Goal: Task Accomplishment & Management: Complete application form

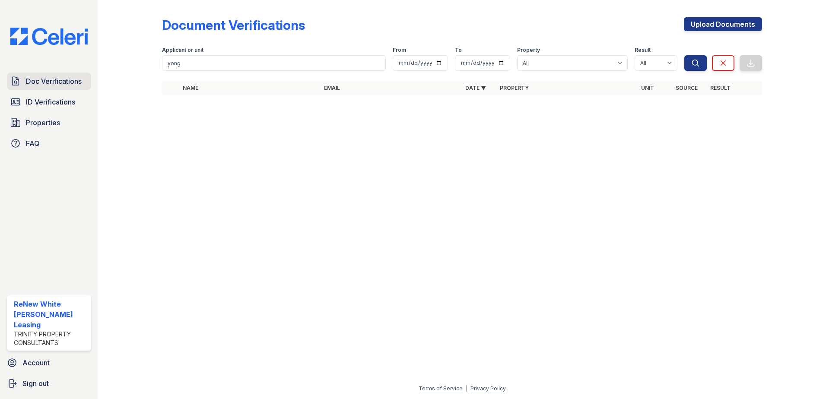
click at [28, 83] on span "Doc Verifications" at bounding box center [54, 81] width 56 height 10
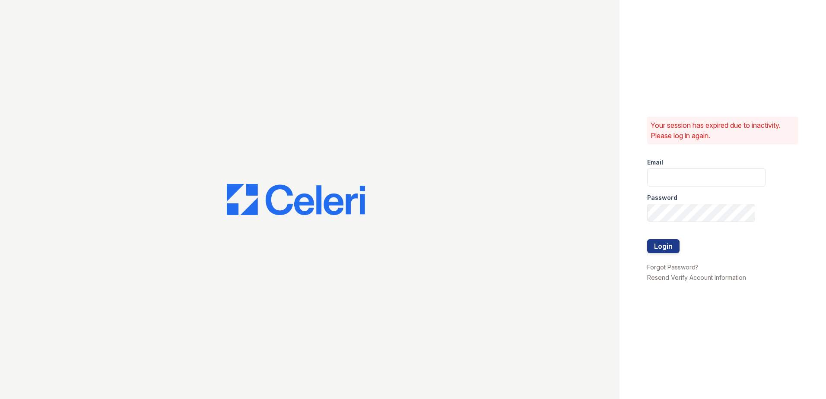
type input "[EMAIL_ADDRESS][DOMAIN_NAME]"
click at [664, 252] on button "Login" at bounding box center [663, 246] width 32 height 14
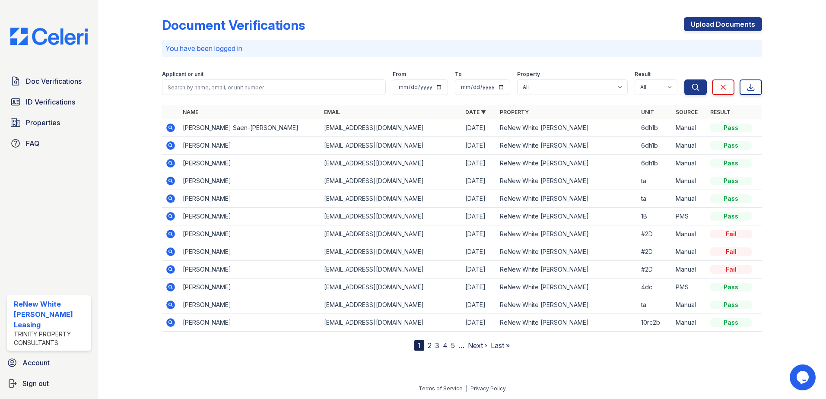
click at [172, 323] on icon at bounding box center [170, 323] width 10 height 10
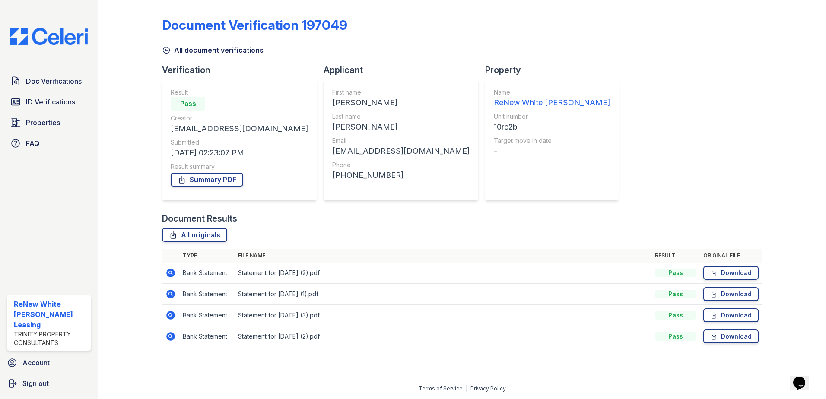
click at [172, 272] on icon at bounding box center [170, 273] width 10 height 10
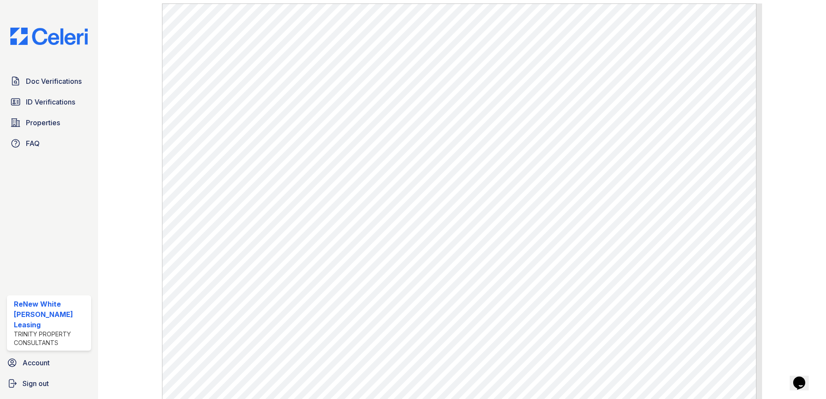
scroll to position [389, 0]
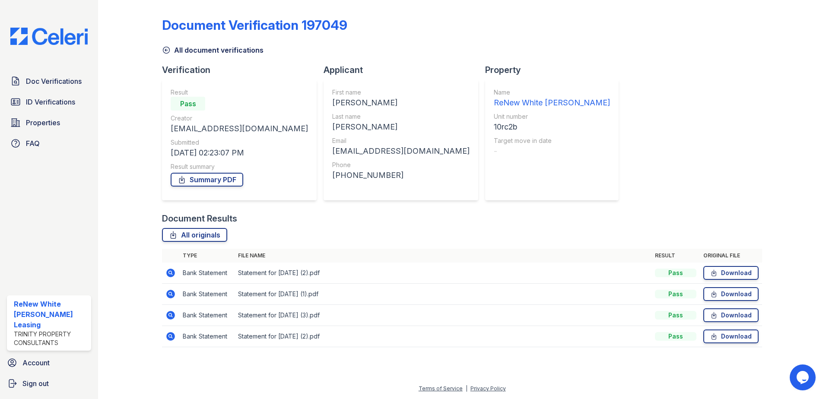
click at [166, 335] on icon at bounding box center [170, 336] width 10 height 10
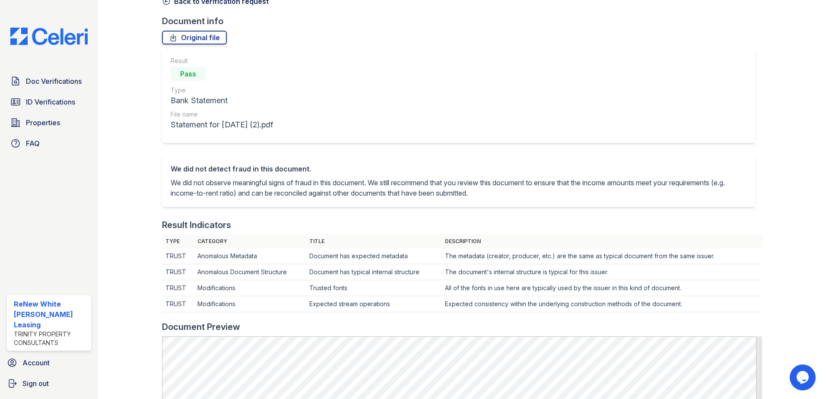
scroll to position [26, 0]
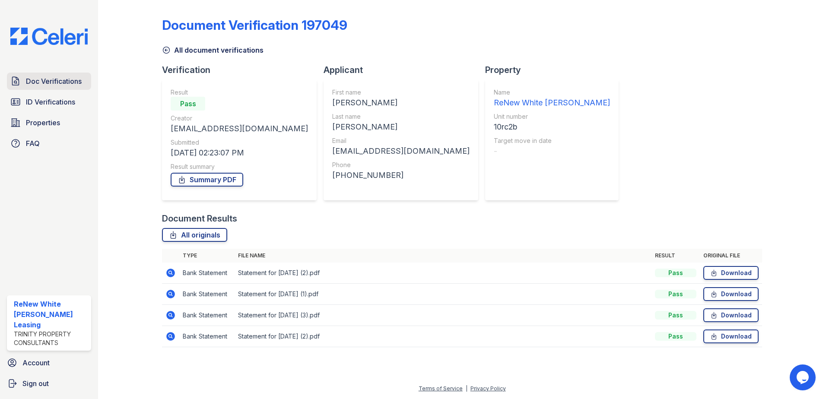
click at [47, 82] on span "Doc Verifications" at bounding box center [54, 81] width 56 height 10
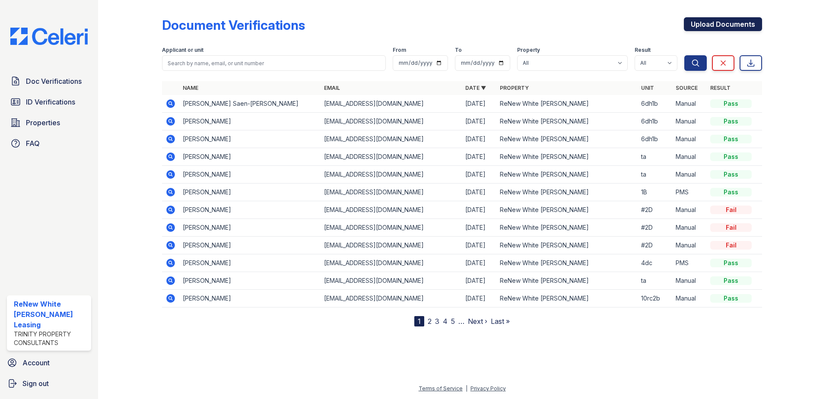
click at [727, 18] on link "Upload Documents" at bounding box center [723, 24] width 78 height 14
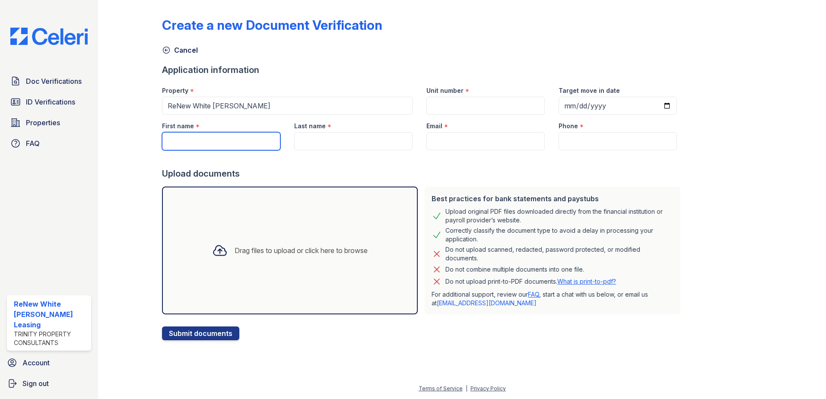
drag, startPoint x: 198, startPoint y: 140, endPoint x: 194, endPoint y: 141, distance: 4.4
click at [199, 140] on input "First name" at bounding box center [221, 141] width 118 height 18
type input "essence"
click at [324, 145] on input "Last name" at bounding box center [353, 141] width 118 height 18
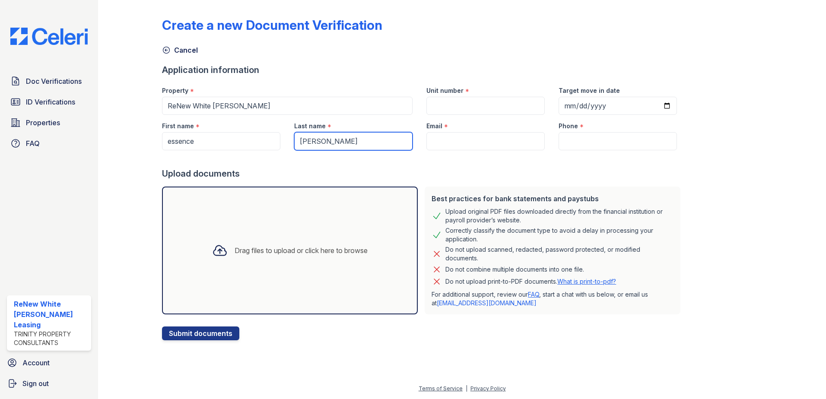
type input "howard"
click at [449, 135] on input "Email" at bounding box center [485, 141] width 118 height 18
paste input "essencehoward104@gmail.com"
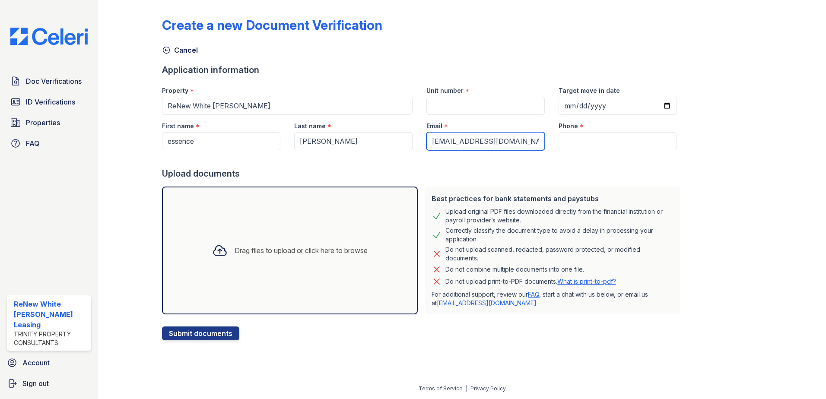
type input "essencehoward104@gmail.com"
click at [448, 103] on input "Unit number" at bounding box center [485, 106] width 118 height 18
click at [470, 102] on input "Unit number" at bounding box center [485, 106] width 118 height 18
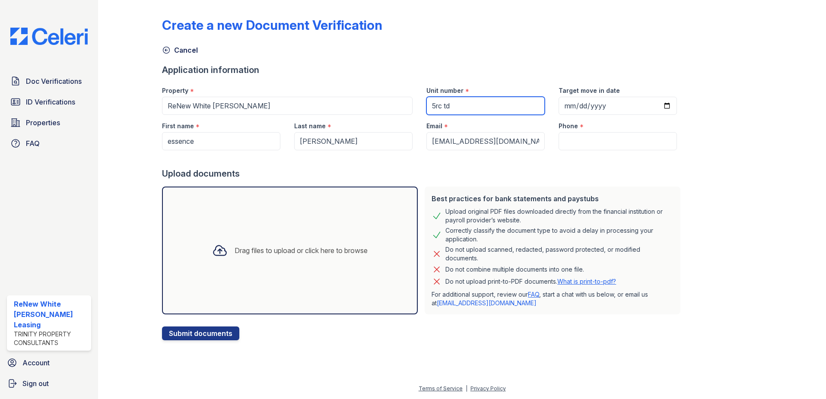
type input "5rc td"
click at [573, 138] on input "Phone" at bounding box center [618, 141] width 118 height 18
paste input "(443) 608-5991"
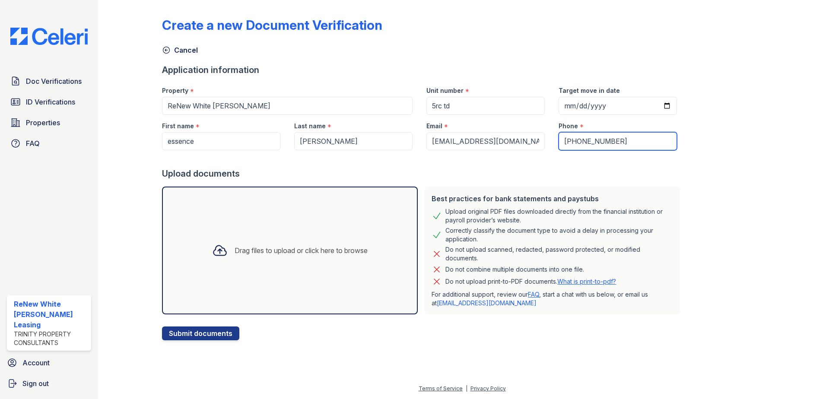
type input "(443) 608-5991"
click at [264, 260] on div "Drag files to upload or click here to browse" at bounding box center [289, 250] width 169 height 29
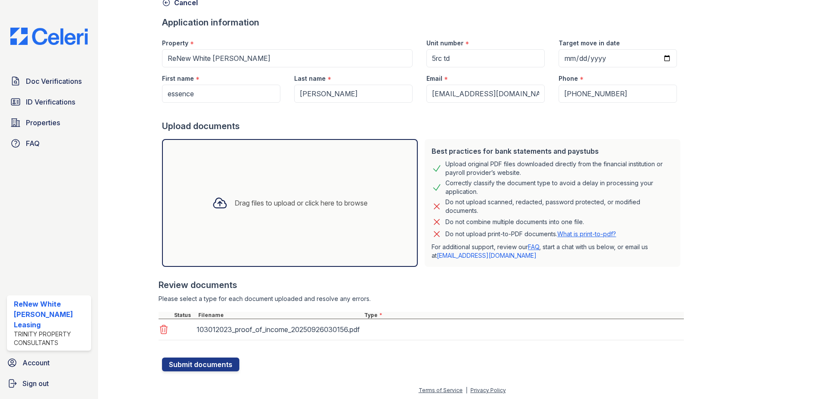
scroll to position [49, 0]
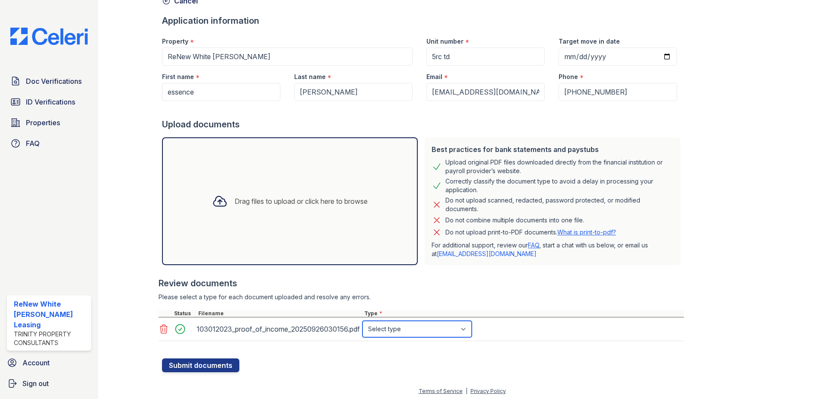
click at [467, 327] on select "Select type Paystub Bank Statement Offer Letter Tax Documents Benefit Award Let…" at bounding box center [416, 329] width 109 height 16
select select "paystub"
click at [362, 321] on select "Select type Paystub Bank Statement Offer Letter Tax Documents Benefit Award Let…" at bounding box center [416, 329] width 109 height 16
click at [322, 201] on div "Drag files to upload or click here to browse" at bounding box center [301, 201] width 133 height 10
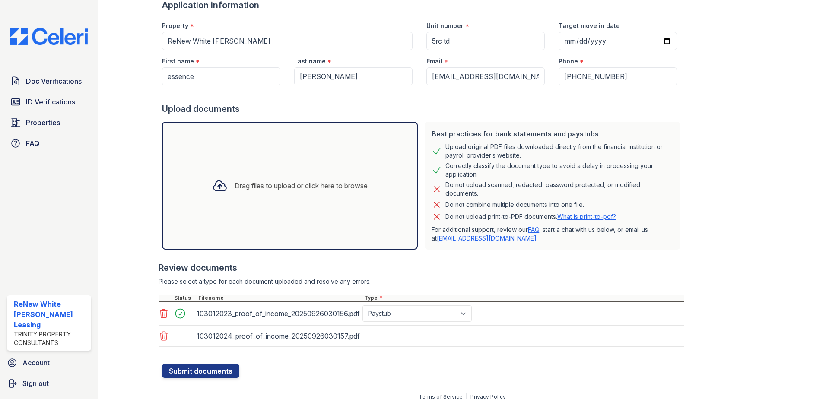
scroll to position [73, 0]
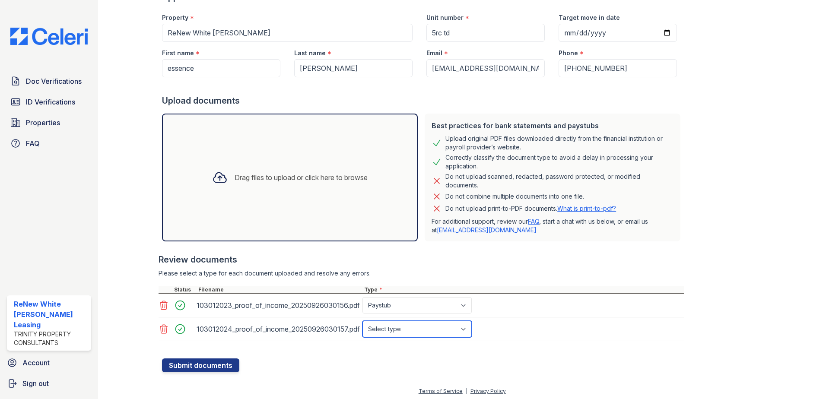
click at [461, 327] on select "Select type Paystub Bank Statement Offer Letter Tax Documents Benefit Award Let…" at bounding box center [416, 329] width 109 height 16
select select "paystub"
click at [362, 321] on select "Select type Paystub Bank Statement Offer Letter Tax Documents Benefit Award Let…" at bounding box center [416, 329] width 109 height 16
click at [206, 365] on button "Submit documents" at bounding box center [200, 366] width 77 height 14
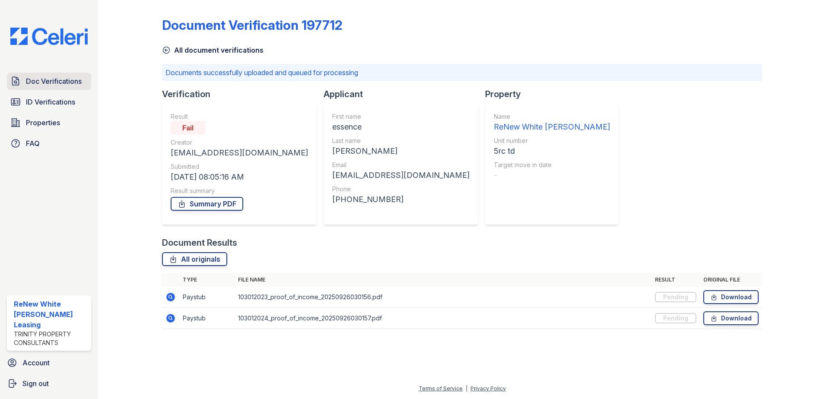
click at [51, 79] on span "Doc Verifications" at bounding box center [54, 81] width 56 height 10
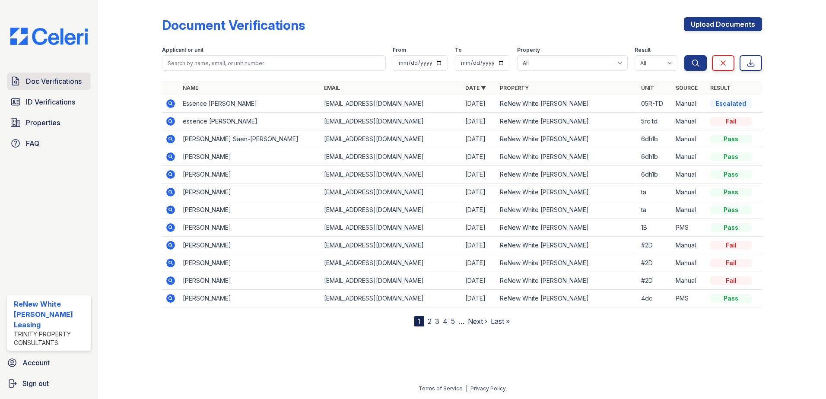
click at [49, 83] on span "Doc Verifications" at bounding box center [54, 81] width 56 height 10
click at [32, 86] on link "Doc Verifications" at bounding box center [49, 81] width 84 height 17
click at [34, 100] on span "ID Verifications" at bounding box center [50, 102] width 49 height 10
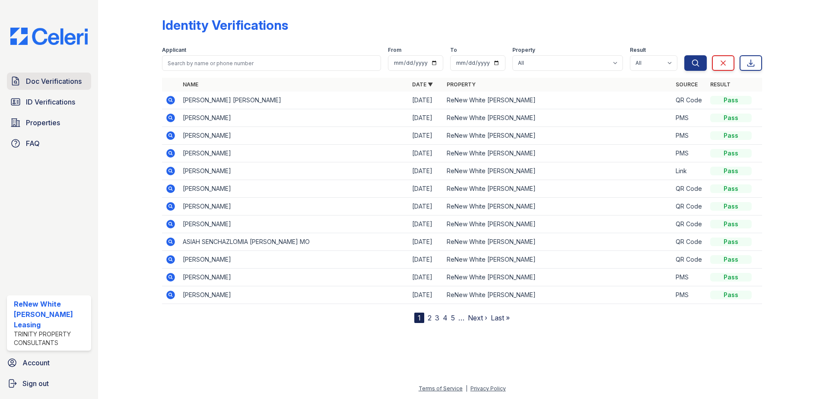
click at [34, 80] on span "Doc Verifications" at bounding box center [54, 81] width 56 height 10
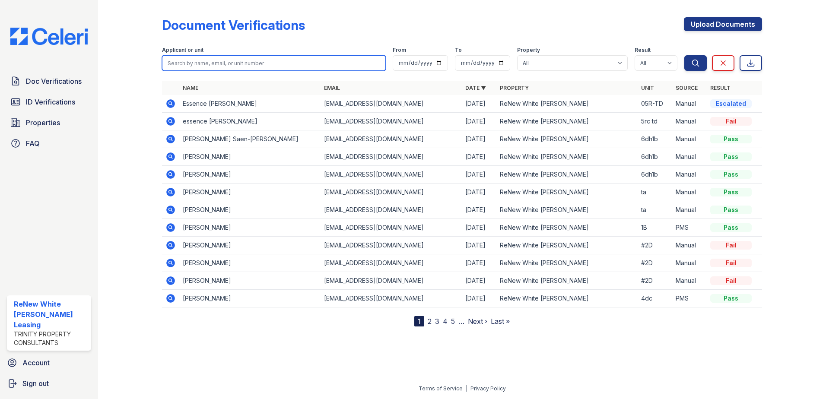
click at [241, 61] on input "search" at bounding box center [274, 63] width 224 height 16
type input "EBONY"
click at [684, 55] on button "Search" at bounding box center [695, 63] width 22 height 16
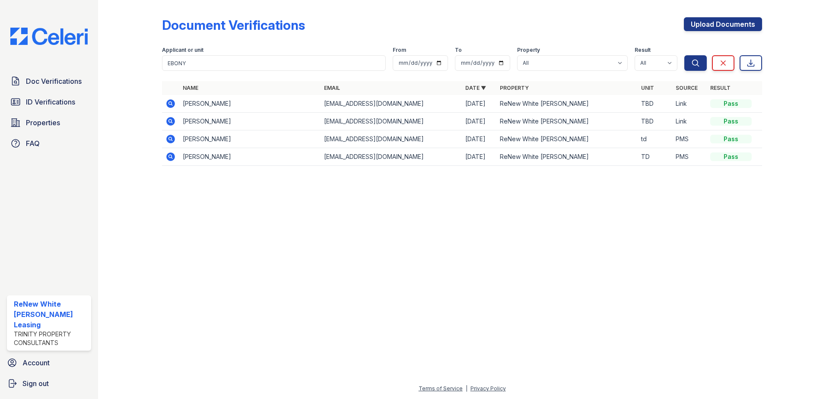
click at [168, 106] on icon at bounding box center [170, 103] width 9 height 9
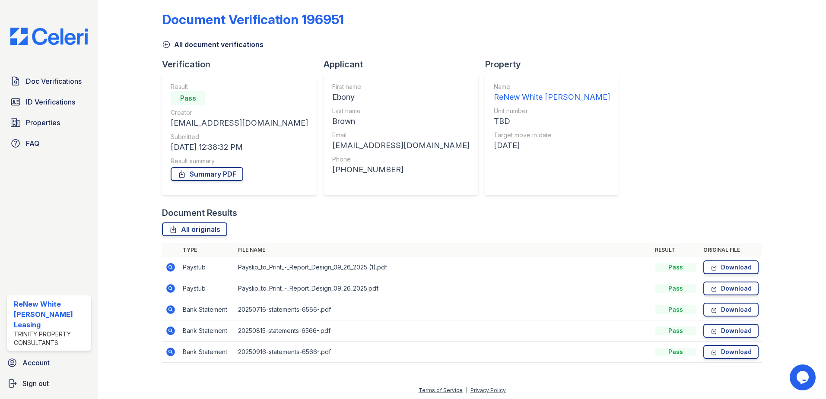
scroll to position [7, 0]
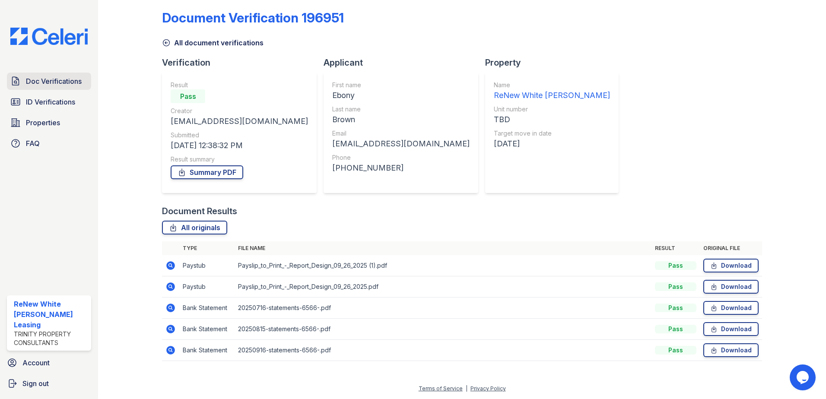
click at [30, 81] on span "Doc Verifications" at bounding box center [54, 81] width 56 height 10
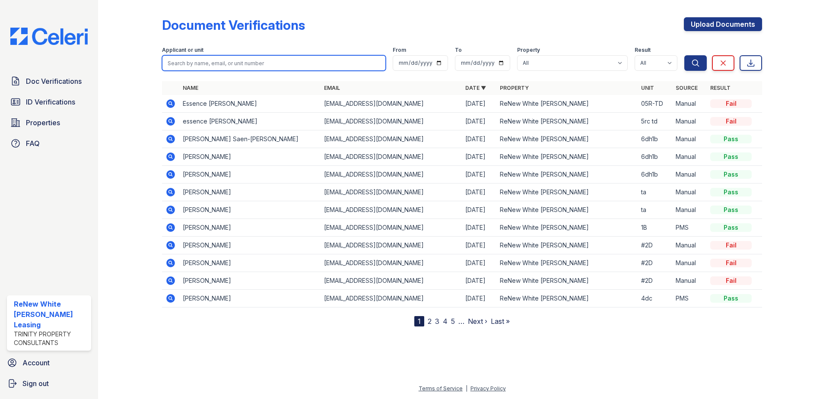
click at [251, 66] on input "search" at bounding box center [274, 63] width 224 height 16
type input "holly"
click at [684, 55] on button "Search" at bounding box center [695, 63] width 22 height 16
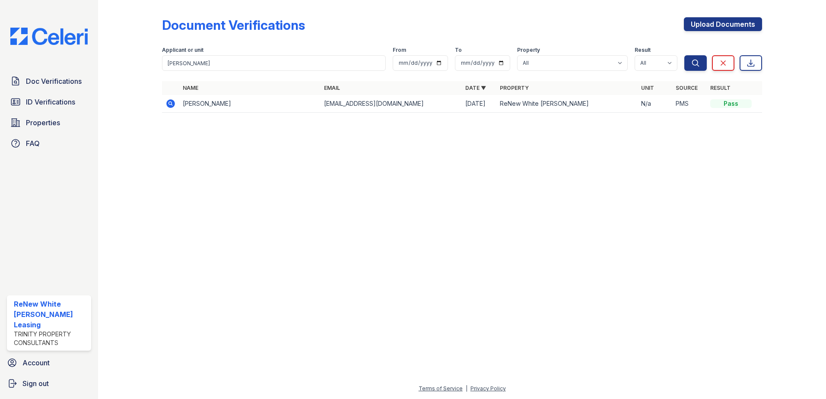
click at [173, 105] on icon at bounding box center [170, 103] width 9 height 9
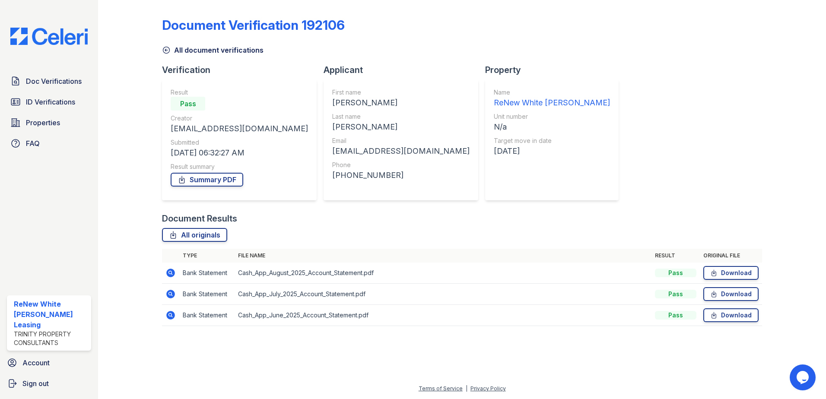
click at [172, 273] on icon at bounding box center [170, 273] width 10 height 10
